Goal: Task Accomplishment & Management: Complete application form

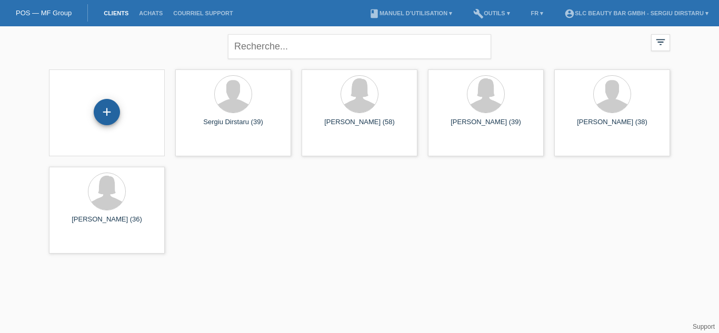
click at [109, 113] on div "+" at bounding box center [107, 112] width 26 height 26
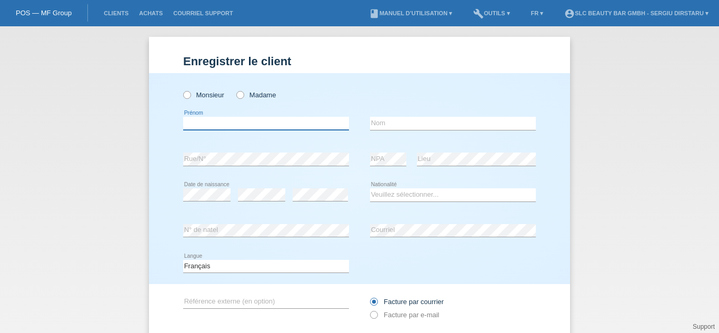
click at [245, 123] on input "text" at bounding box center [266, 123] width 166 height 13
type input "Nancy Maria"
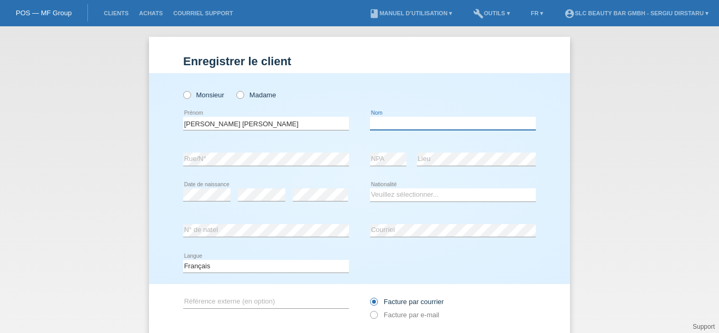
click at [391, 127] on input "text" at bounding box center [453, 123] width 166 height 13
type input "[PERSON_NAME]"
click at [397, 193] on select "Veuillez sélectionner... Suisse Allemagne Autriche Liechtenstein ------------ A…" at bounding box center [453, 194] width 166 height 13
select select "PE"
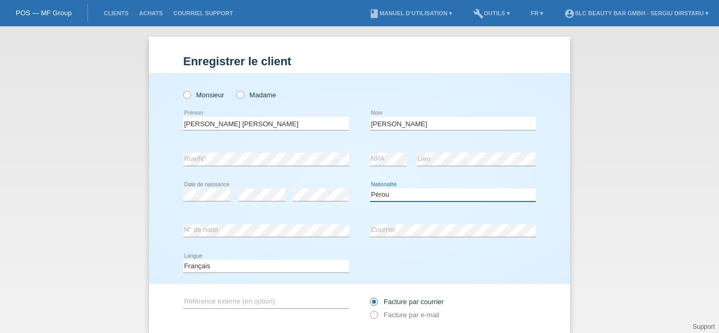
click at [370, 188] on select "Veuillez sélectionner... Suisse Allemagne Autriche Liechtenstein ------------ A…" at bounding box center [453, 194] width 166 height 13
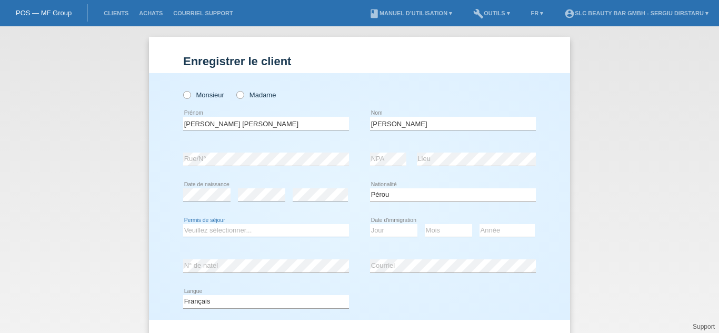
click at [204, 229] on select "Veuillez sélectionner... C B B - Statut de réfugié Autre" at bounding box center [266, 230] width 166 height 13
select select "C"
click at [183, 224] on select "Veuillez sélectionner... C B B - Statut de réfugié Autre" at bounding box center [266, 230] width 166 height 13
click at [395, 232] on select "Jour 01 02 03 04 05 06 07 08 09 10 11" at bounding box center [393, 230] width 47 height 13
click at [391, 228] on select "Jour 01 02 03 04 05 06 07 08 09 10 11" at bounding box center [393, 230] width 47 height 13
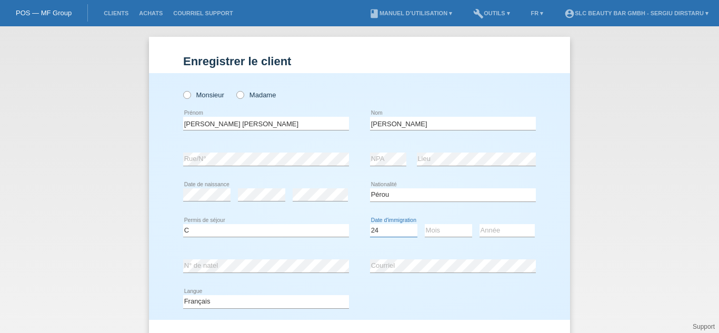
click at [391, 228] on select "Jour 01 02 03 04 05 06 07 08 09 10 11" at bounding box center [393, 230] width 47 height 13
select select "26"
click at [370, 224] on select "Jour 01 02 03 04 05 06 07 08 09 10 11" at bounding box center [393, 230] width 47 height 13
click at [425, 230] on select "Mois 01 02 03 04 05 06 07 08 09 10 11" at bounding box center [448, 230] width 47 height 13
select select "04"
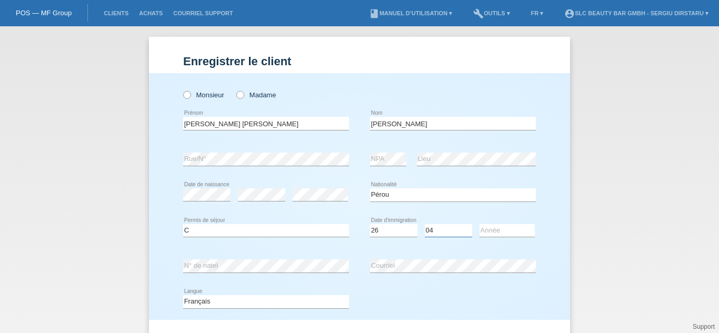
click at [425, 224] on select "Mois 01 02 03 04 05 06 07 08 09 10 11" at bounding box center [448, 230] width 47 height 13
click at [490, 228] on select "Année 2025 2024 2023 2022 2021 2020 2019 2018 2017 2016 2015 2014 2013 2012 201…" at bounding box center [506, 230] width 55 height 13
select select "1991"
click at [604, 237] on div "Enregistrer le client Enregistrer le client Enregistrer le client Monsieur Mada…" at bounding box center [359, 179] width 719 height 307
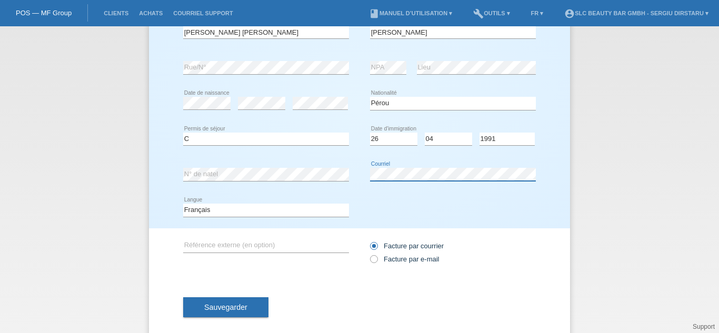
scroll to position [95, 0]
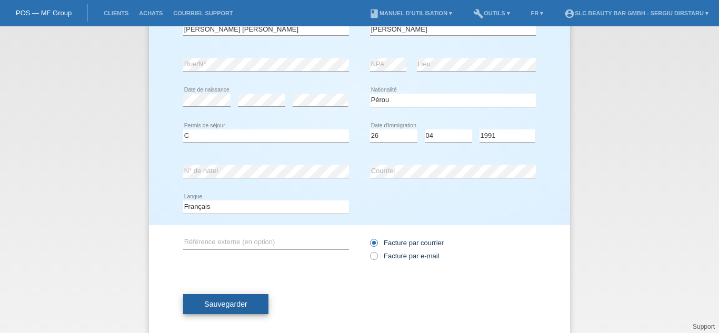
click at [213, 305] on span "Sauvegarder" at bounding box center [225, 304] width 43 height 8
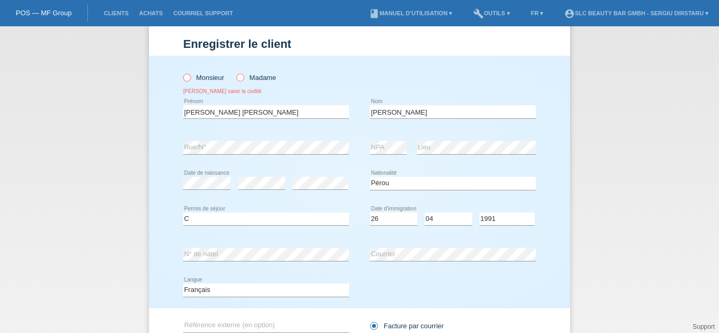
scroll to position [16, 0]
click at [235, 73] on icon at bounding box center [235, 73] width 0 height 0
click at [238, 78] on input "Madame" at bounding box center [239, 78] width 7 height 7
radio input "true"
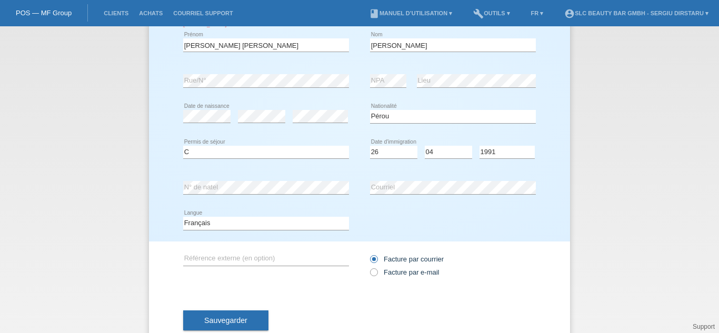
scroll to position [113, 0]
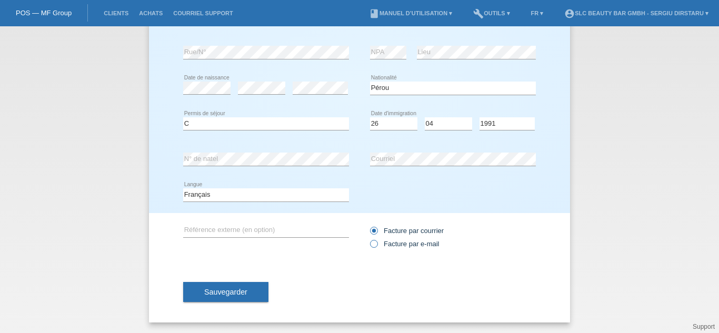
click at [374, 242] on label "Facture par e-mail" at bounding box center [404, 244] width 69 height 8
click at [374, 242] on input "Facture par e-mail" at bounding box center [373, 246] width 7 height 13
radio input "true"
click at [226, 293] on span "Sauvegarder" at bounding box center [225, 292] width 43 height 8
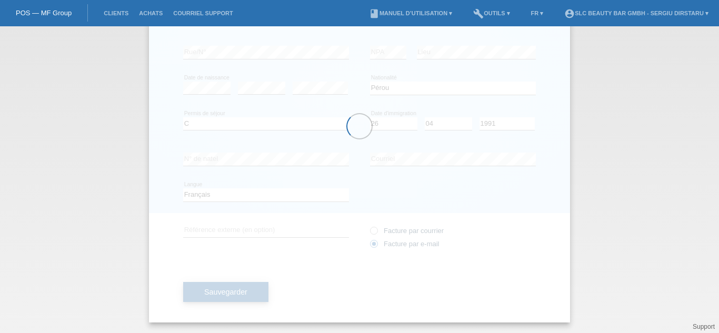
scroll to position [107, 0]
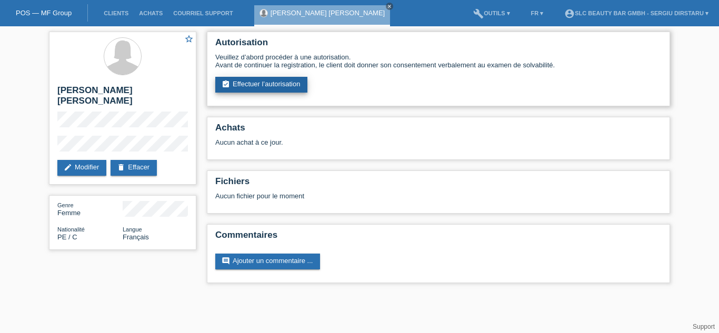
click at [276, 85] on link "assignment_turned_in Effectuer l’autorisation" at bounding box center [261, 85] width 92 height 16
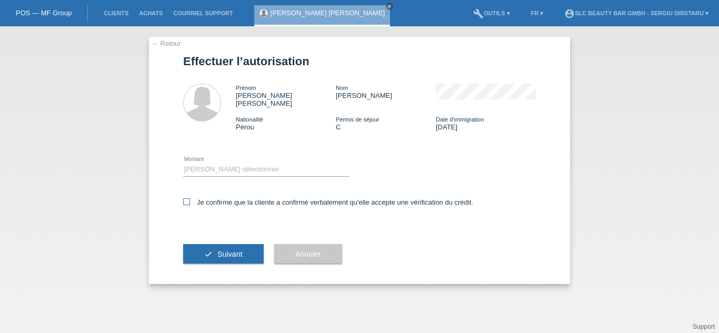
click at [186, 198] on icon at bounding box center [186, 201] width 7 height 7
click at [186, 198] on input "Je confirme que la cliente a confirmé verbalement qu'elle accepte une vérificat…" at bounding box center [186, 201] width 7 height 7
checkbox input "true"
click at [225, 163] on select "Veuillez sélectionner CHF 1.00 - CHF 499.00 CHF 500.00 - CHF 1'999.00 CHF 2'000…" at bounding box center [266, 169] width 166 height 13
select select "3"
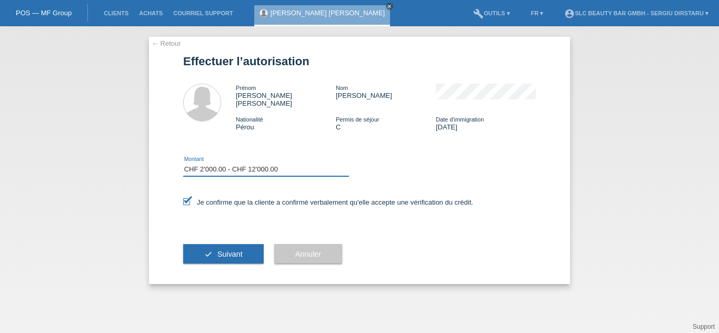
click at [183, 163] on select "Veuillez sélectionner CHF 1.00 - CHF 499.00 CHF 500.00 - CHF 1'999.00 CHF 2'000…" at bounding box center [266, 169] width 166 height 13
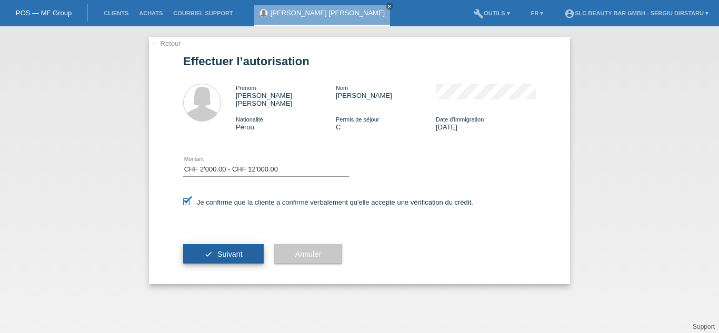
click at [214, 244] on button "check Suivant" at bounding box center [223, 254] width 80 height 20
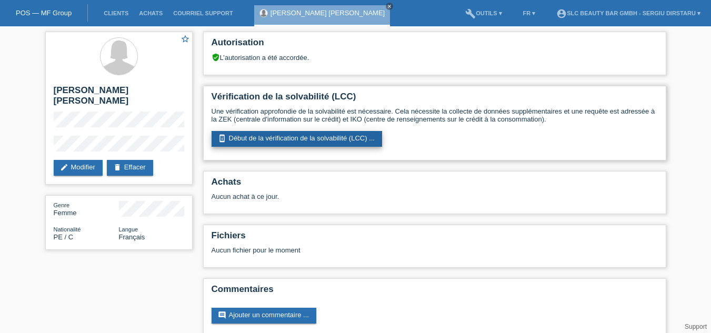
click at [260, 138] on link "perm_device_information Début de la vérification de la solvabilité (LCC) ..." at bounding box center [297, 139] width 170 height 16
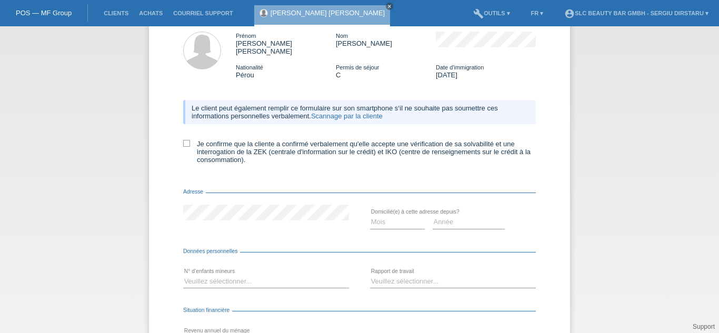
scroll to position [47, 0]
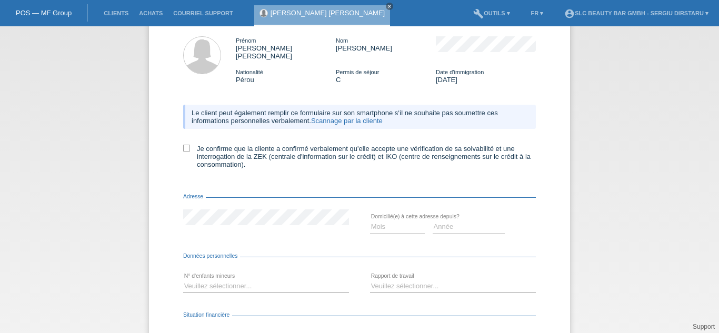
click at [347, 117] on link "Scannage par la cliente" at bounding box center [347, 121] width 72 height 8
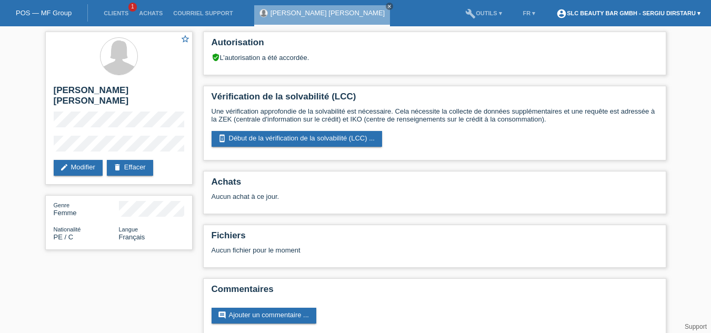
click at [677, 14] on link "account_circle SLC Beauty Bar GmbH - Sergiu Dirstaru ▾" at bounding box center [628, 13] width 155 height 6
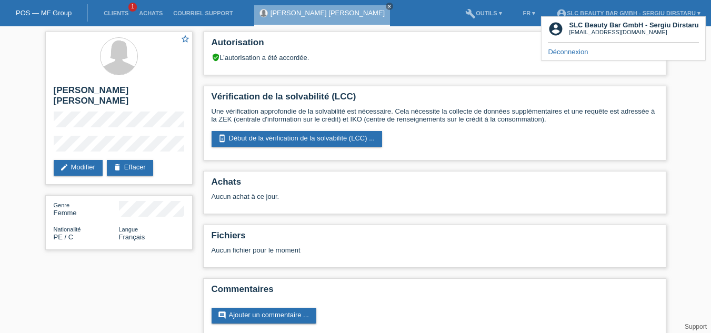
click at [572, 51] on link "Déconnexion" at bounding box center [568, 52] width 40 height 8
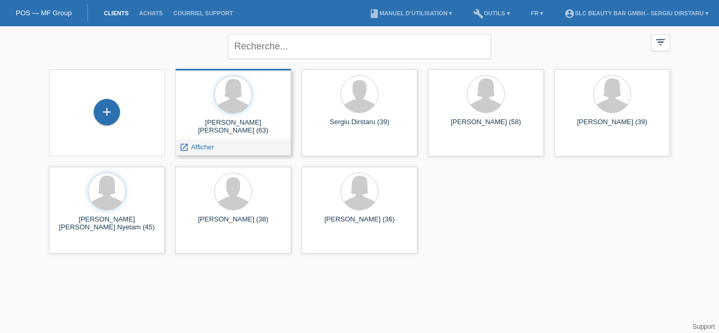
click at [241, 112] on div at bounding box center [233, 95] width 99 height 39
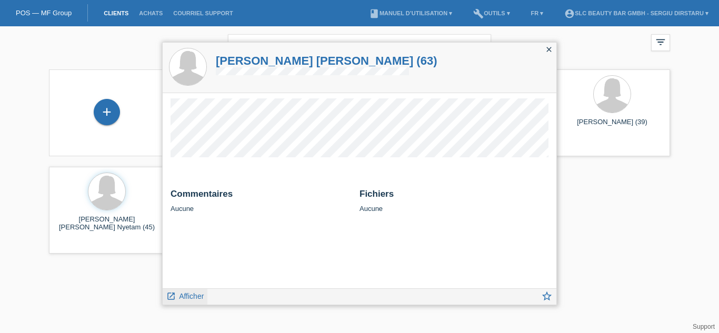
click at [182, 298] on span "Afficher" at bounding box center [191, 296] width 25 height 8
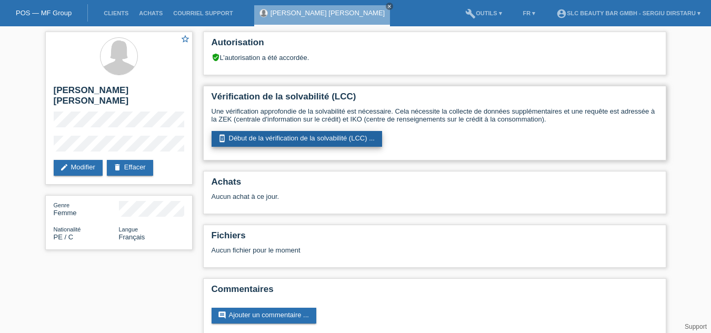
click at [277, 136] on link "perm_device_information Début de la vérification de la solvabilité (LCC) ..." at bounding box center [297, 139] width 170 height 16
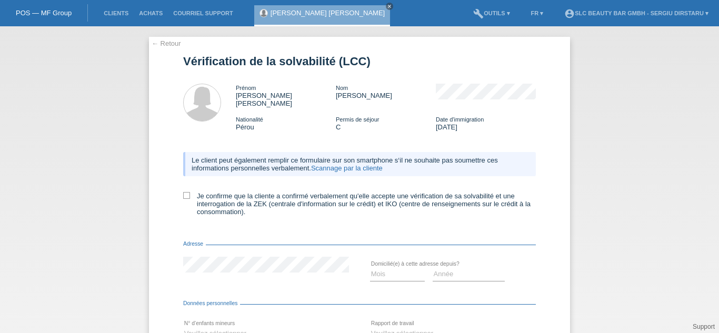
click at [328, 164] on link "Scannage par la cliente" at bounding box center [347, 168] width 72 height 8
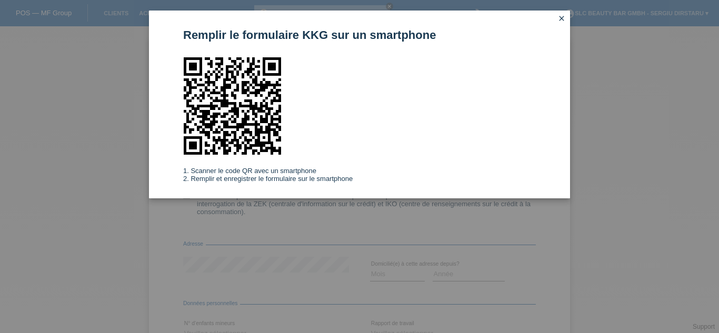
click at [563, 18] on icon "close" at bounding box center [561, 18] width 8 height 8
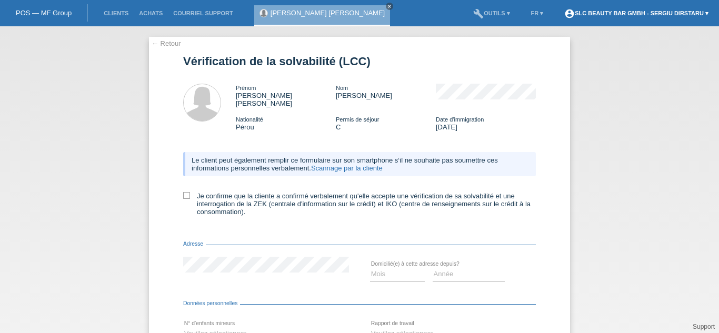
click at [687, 11] on link "account_circle SLC Beauty Bar GmbH - Sergiu Dirstaru ▾" at bounding box center [636, 13] width 155 height 6
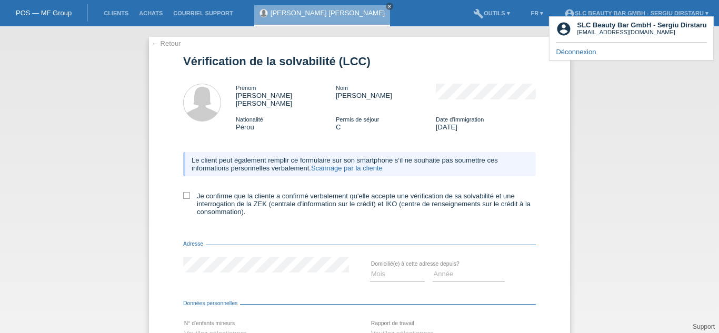
click at [592, 53] on link "Déconnexion" at bounding box center [576, 52] width 40 height 8
